Goal: Obtain resource: Download file/media

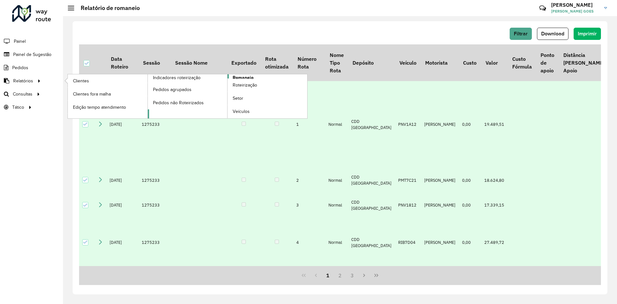
click at [246, 77] on span "Romaneio" at bounding box center [243, 77] width 21 height 7
click at [248, 76] on span "Romaneio" at bounding box center [243, 77] width 21 height 7
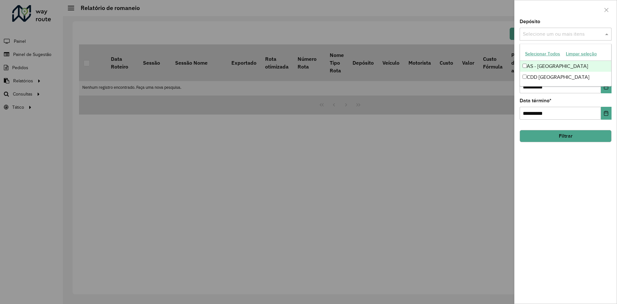
click at [529, 33] on input "text" at bounding box center [562, 35] width 82 height 8
click at [533, 75] on div "CDD [GEOGRAPHIC_DATA]" at bounding box center [565, 77] width 91 height 11
click at [569, 23] on div "Depósito Selecione um ou mais itens CDD Fortaleza × ×" at bounding box center [566, 29] width 92 height 21
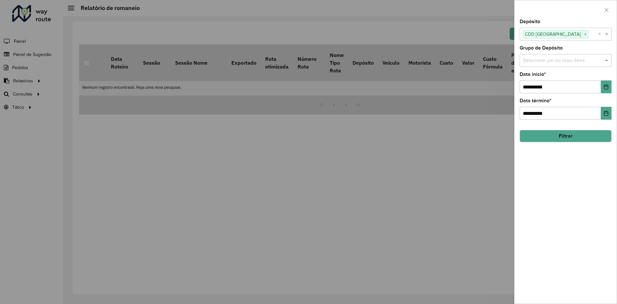
click at [560, 59] on input "text" at bounding box center [562, 61] width 82 height 8
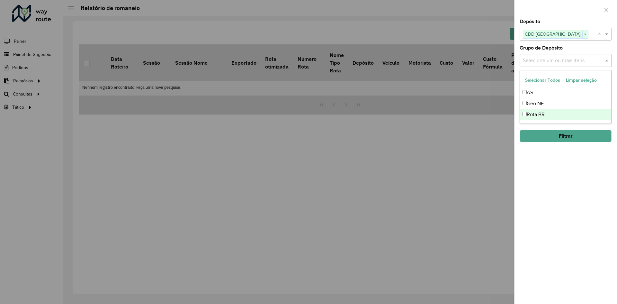
click at [541, 114] on div "Rota BR" at bounding box center [565, 114] width 91 height 11
click at [558, 163] on div "**********" at bounding box center [566, 161] width 102 height 284
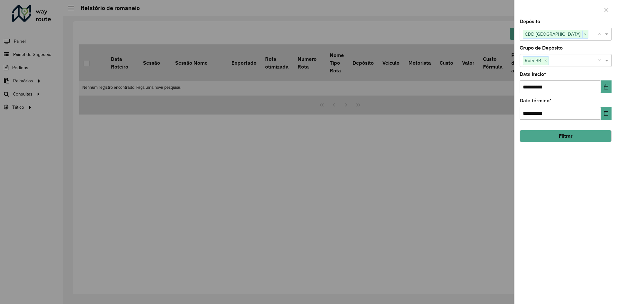
click at [572, 138] on button "Filtrar" at bounding box center [566, 136] width 92 height 12
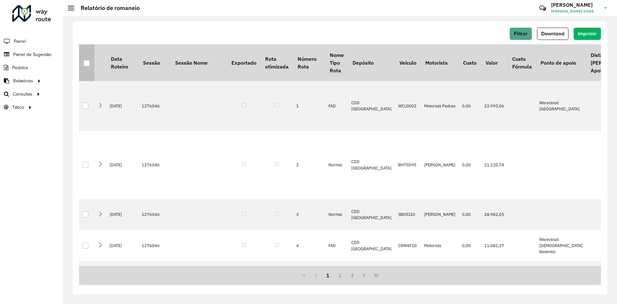
click at [89, 59] on p-tableheadercheckbox at bounding box center [87, 62] width 6 height 6
click at [87, 62] on div at bounding box center [87, 63] width 6 height 6
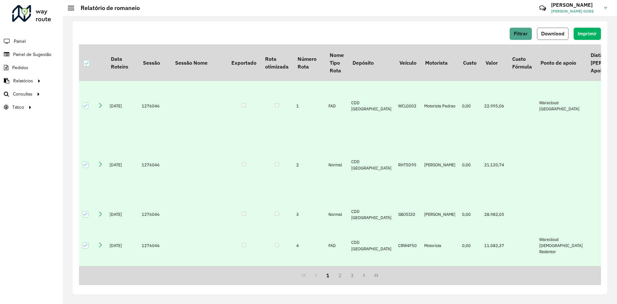
click at [553, 34] on span "Download" at bounding box center [552, 33] width 23 height 5
